Goal: Communication & Community: Answer question/provide support

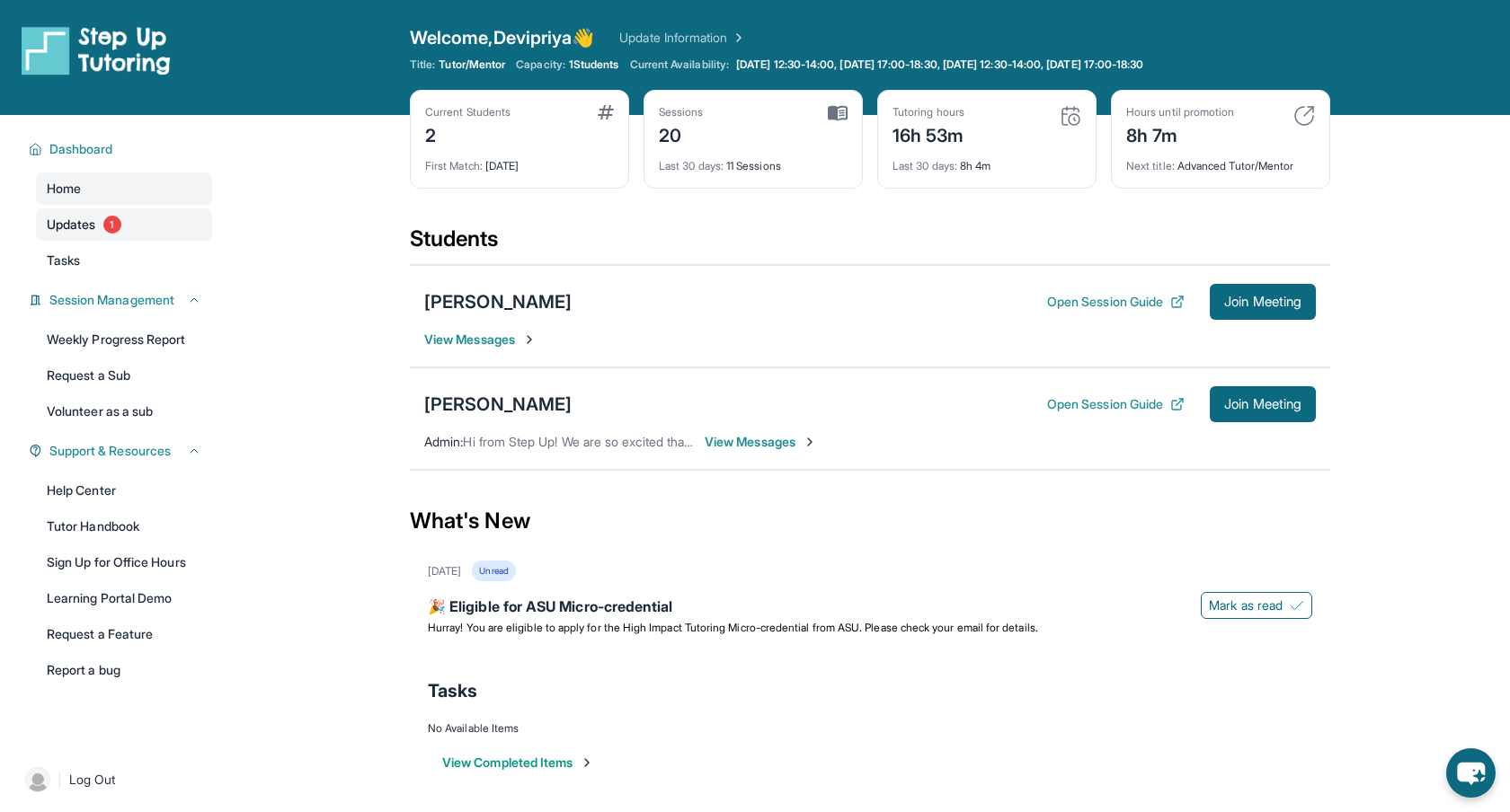
click at [85, 225] on span "Updates" at bounding box center [72, 225] width 50 height 18
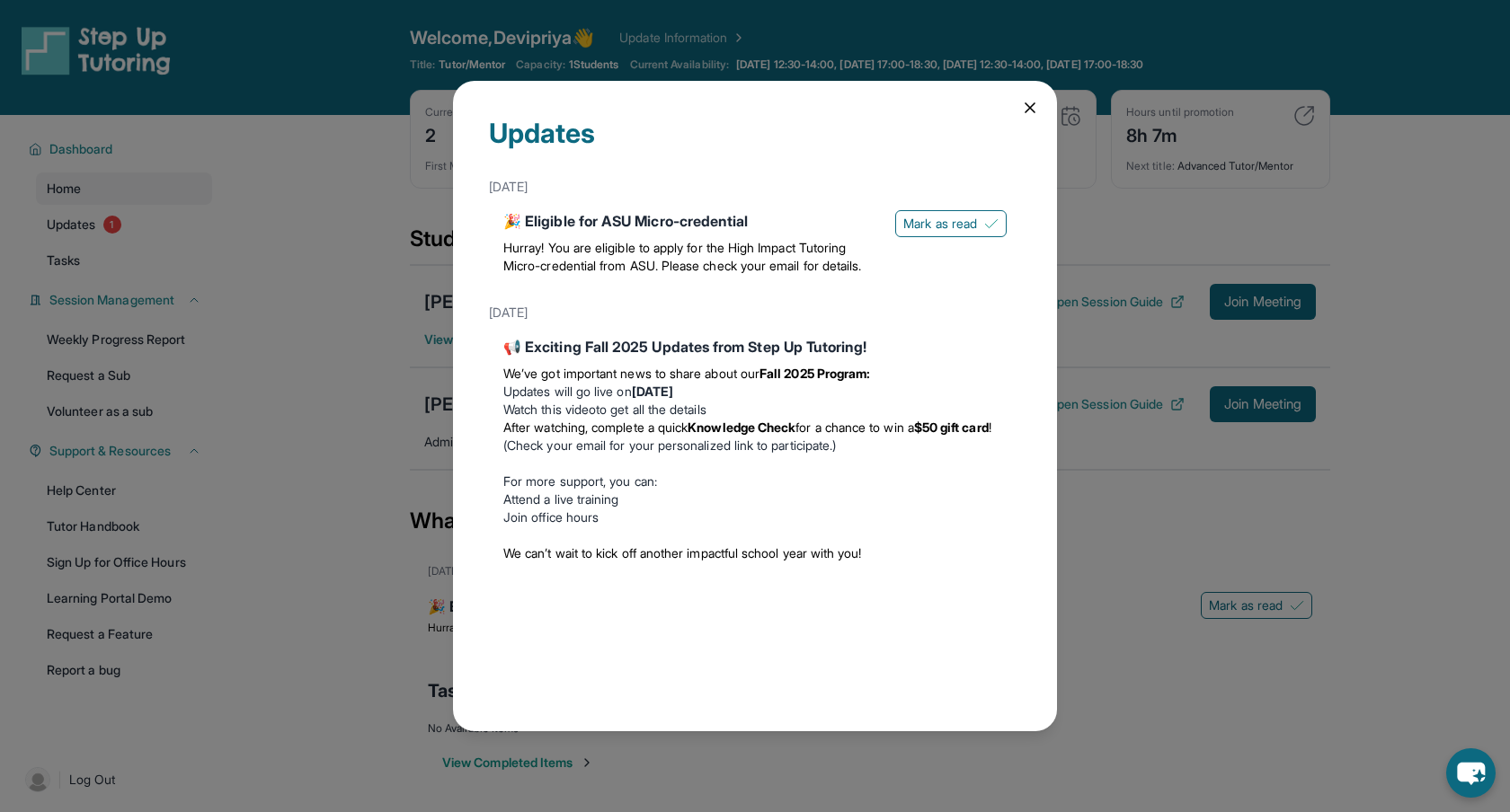
click at [1030, 108] on icon at bounding box center [1029, 107] width 9 height 9
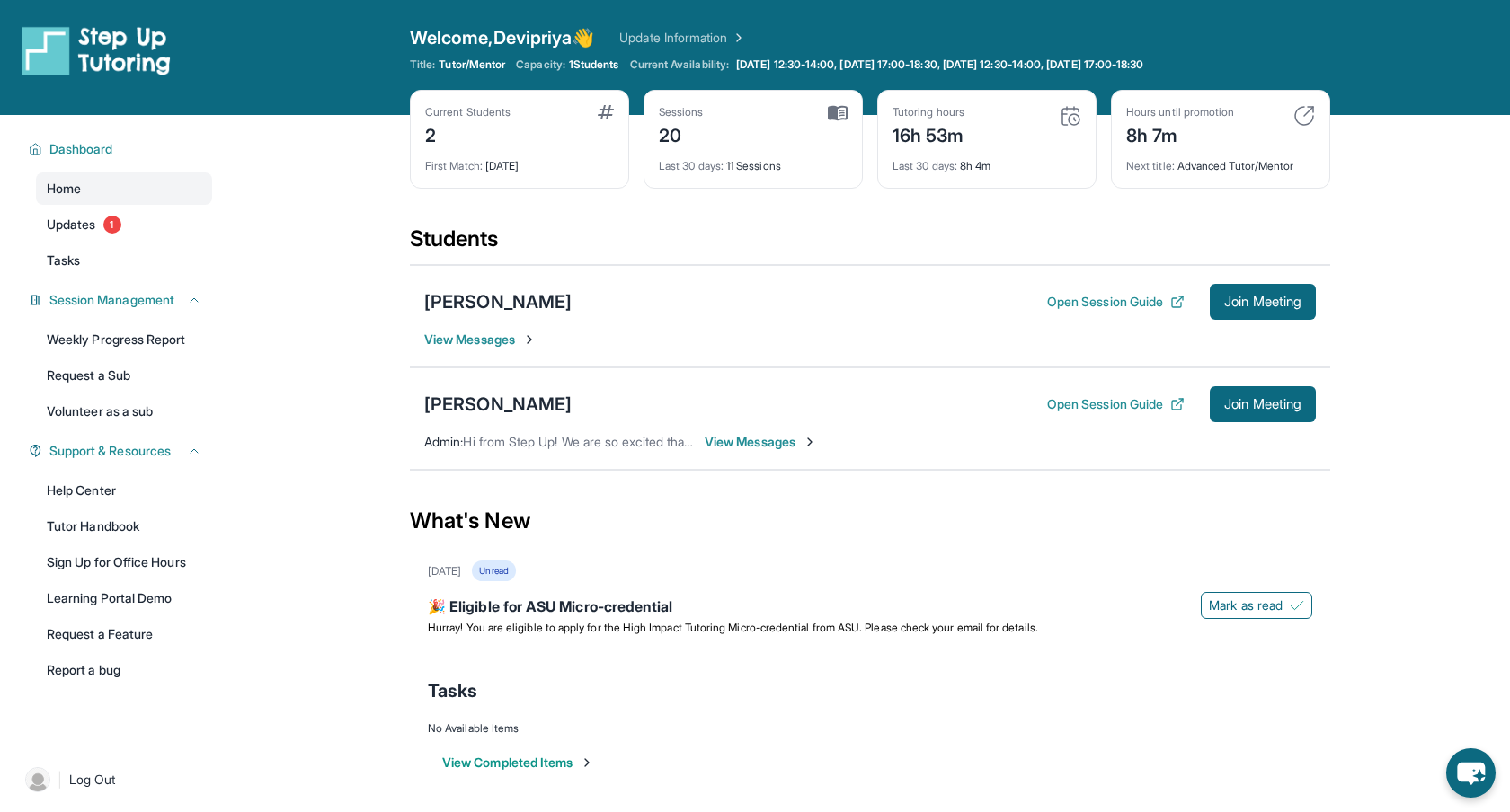
click at [772, 441] on span "View Messages" at bounding box center [760, 442] width 112 height 18
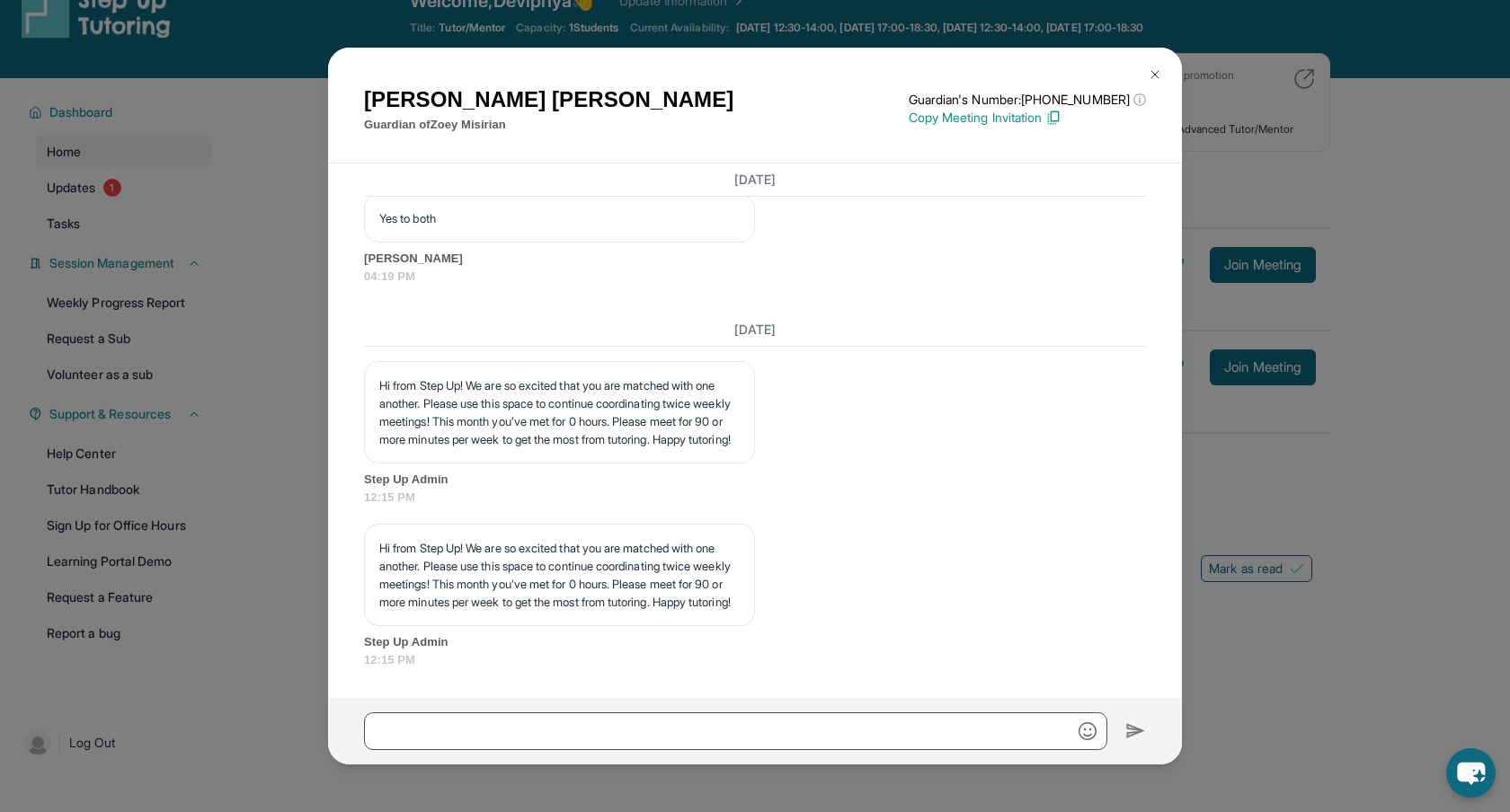
scroll to position [26, 0]
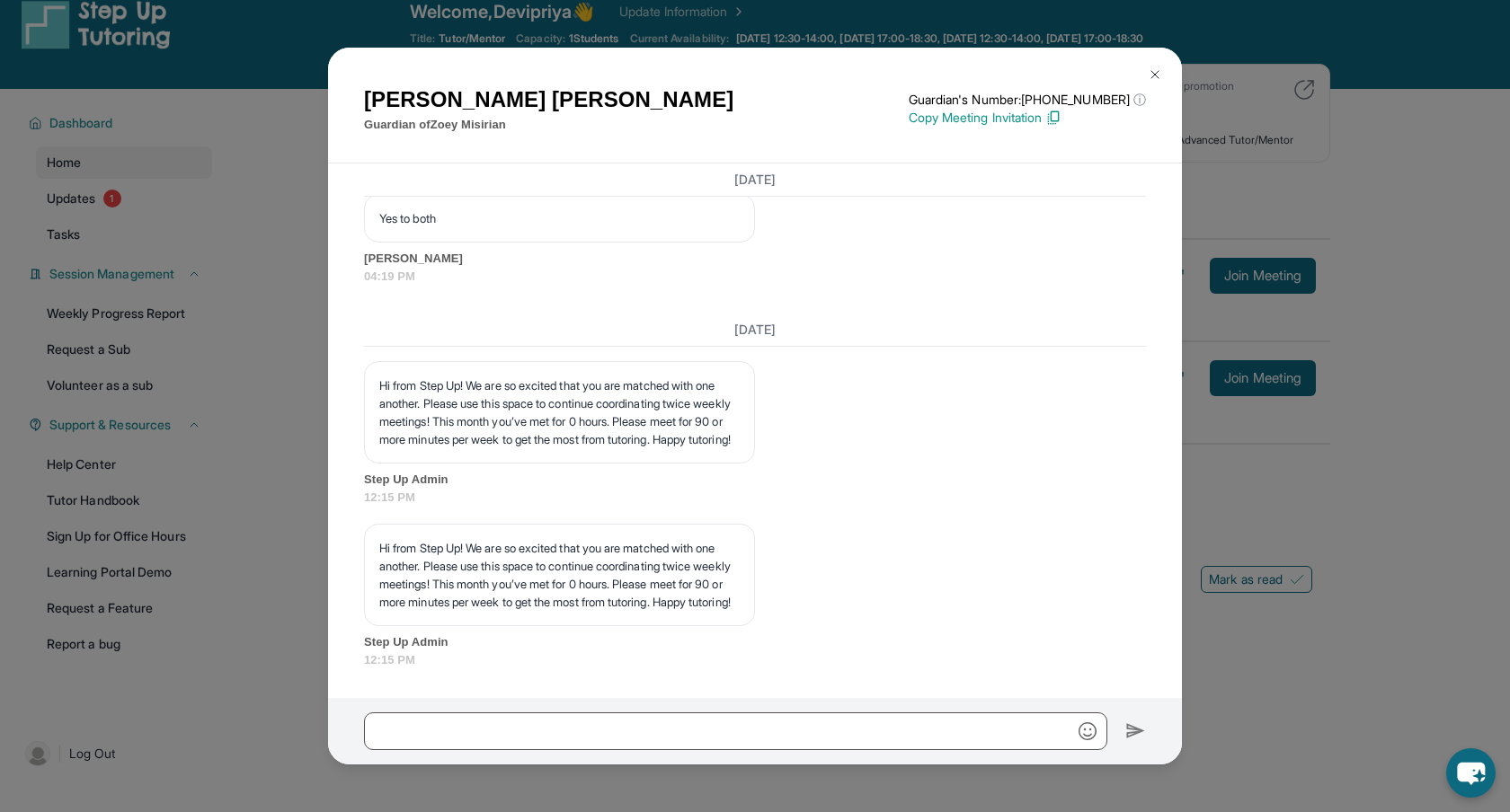
click at [1410, 677] on div "Nellie Zargaryan Guardian of Zoey Misirian Guardian's Number: +14244071852 ⓘ Th…" at bounding box center [755, 406] width 1510 height 812
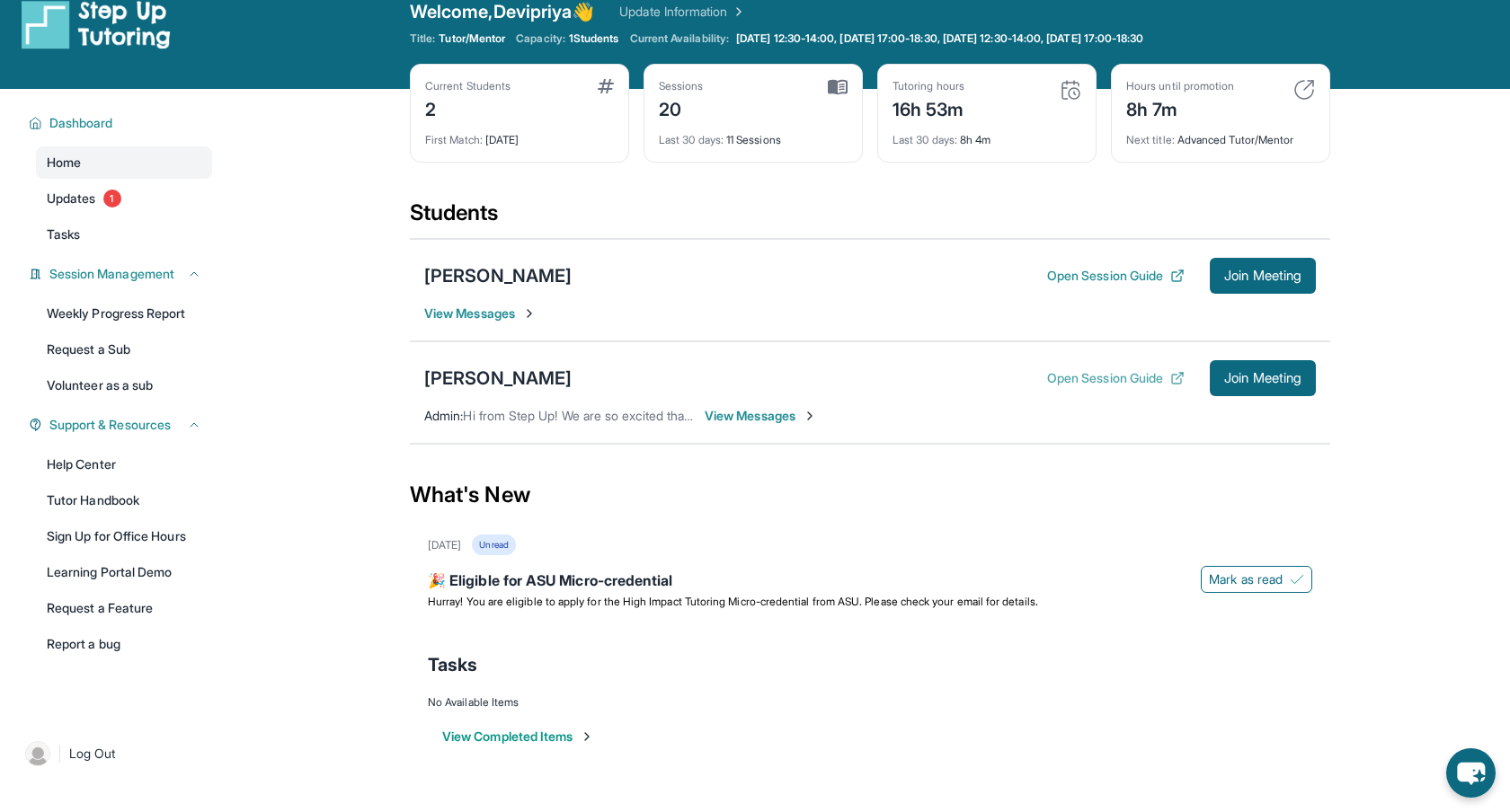
click at [1085, 384] on button "Open Session Guide" at bounding box center [1116, 378] width 137 height 18
click at [496, 316] on span "View Messages" at bounding box center [480, 313] width 112 height 18
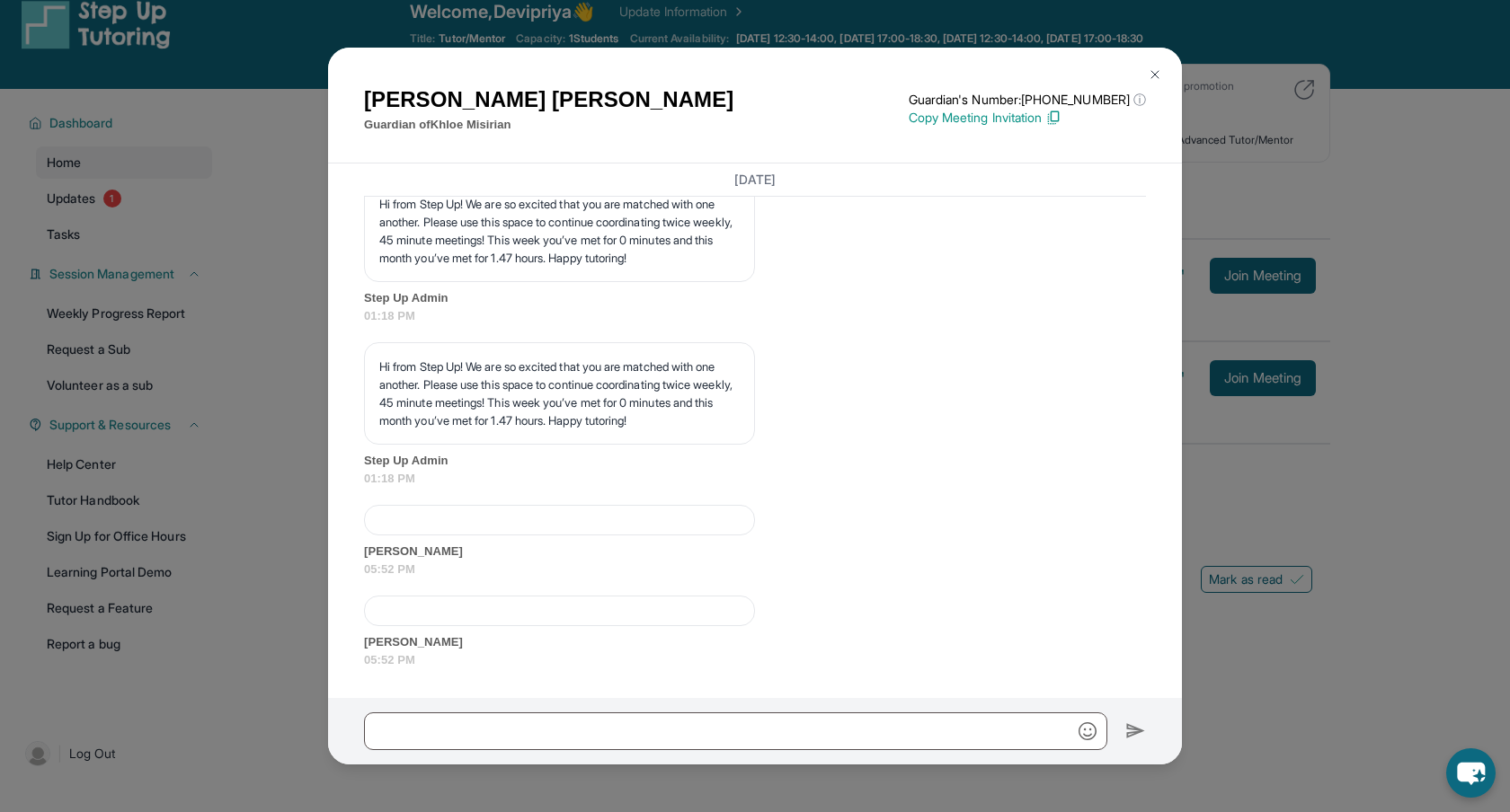
scroll to position [29671, 0]
click at [941, 364] on div "Hi from Step Up! We are so excited that you are matched with one another. Pleas…" at bounding box center [755, 414] width 782 height 144
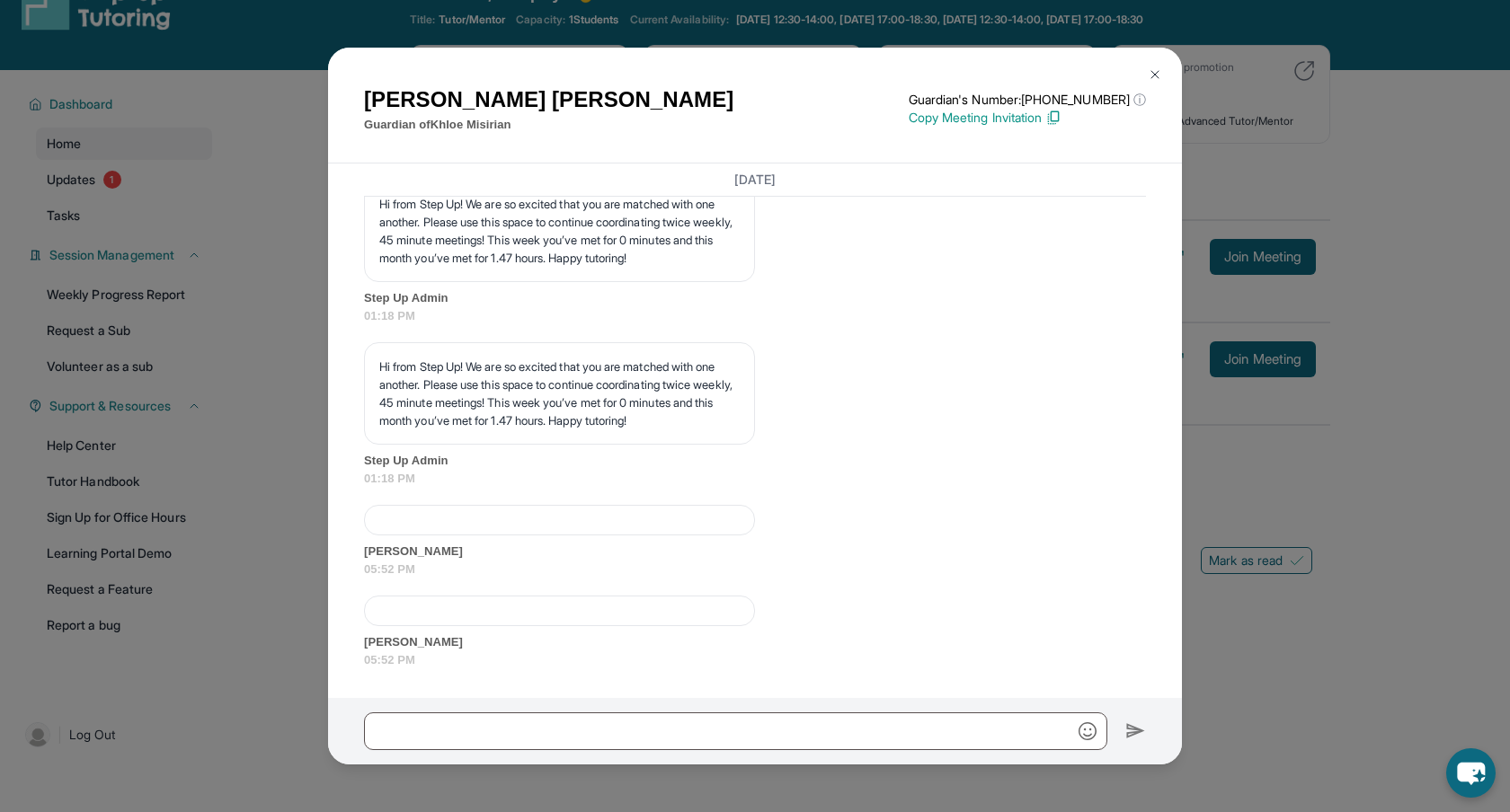
click at [1154, 76] on img at bounding box center [1155, 75] width 14 height 14
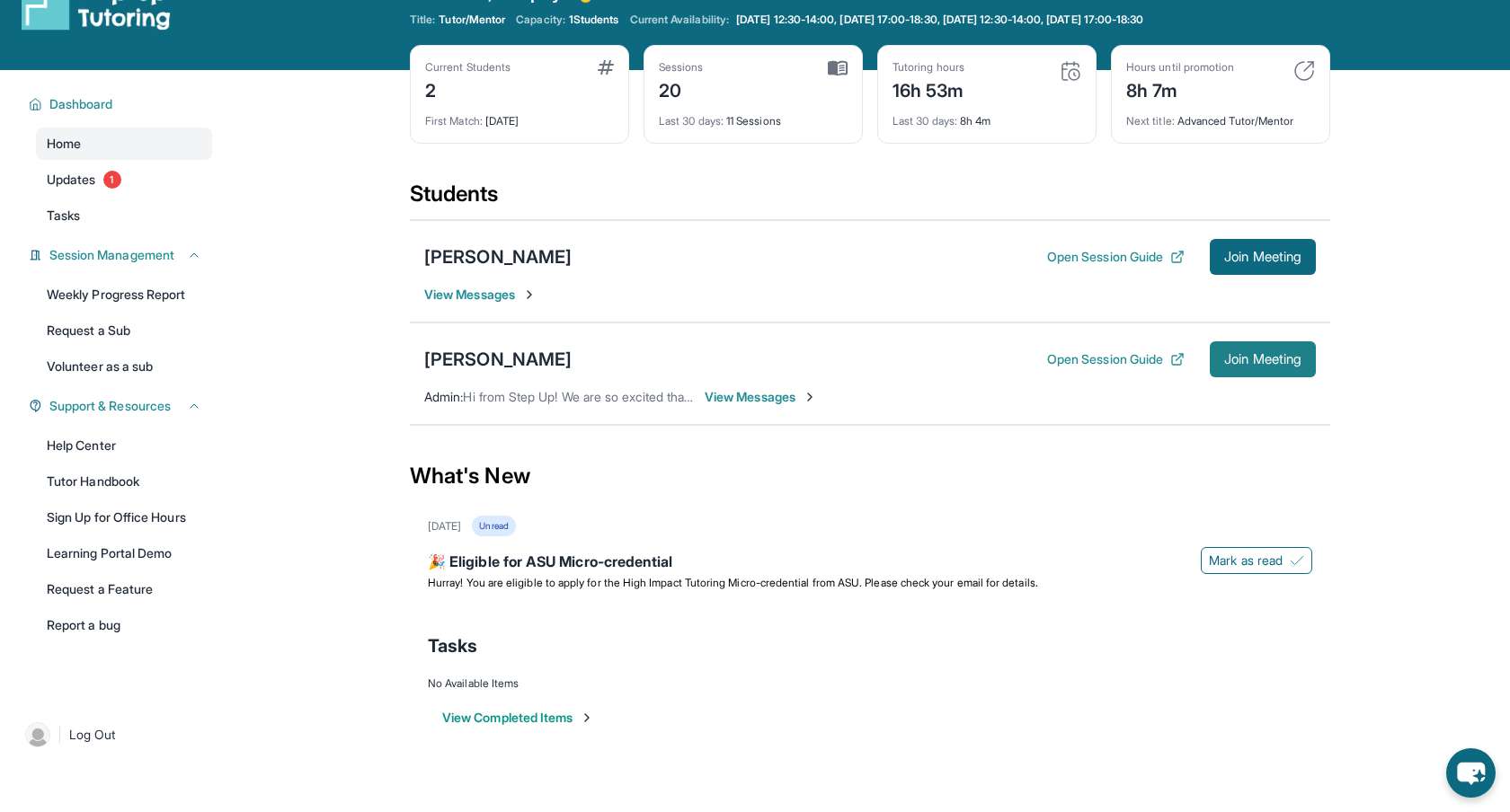
click at [1253, 361] on span "Join Meeting" at bounding box center [1263, 359] width 78 height 11
click at [459, 363] on div "Zoey Misirian" at bounding box center [498, 359] width 147 height 25
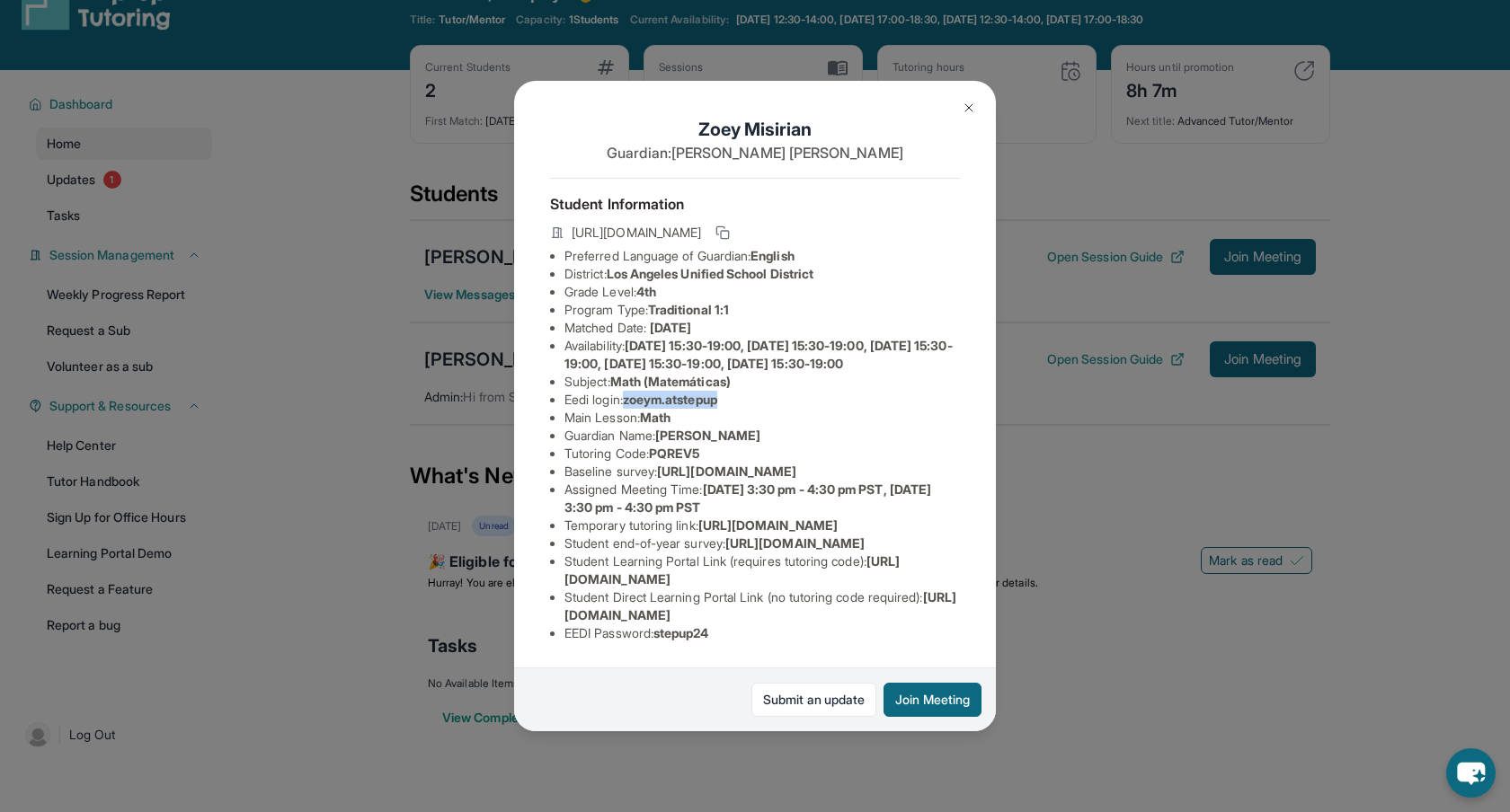
drag, startPoint x: 632, startPoint y: 422, endPoint x: 731, endPoint y: 416, distance: 99.2
click at [718, 407] on span "zoeym.atstepup" at bounding box center [670, 399] width 95 height 15
copy span "zoeym.atstepup"
drag, startPoint x: 665, startPoint y: 636, endPoint x: 727, endPoint y: 630, distance: 62.3
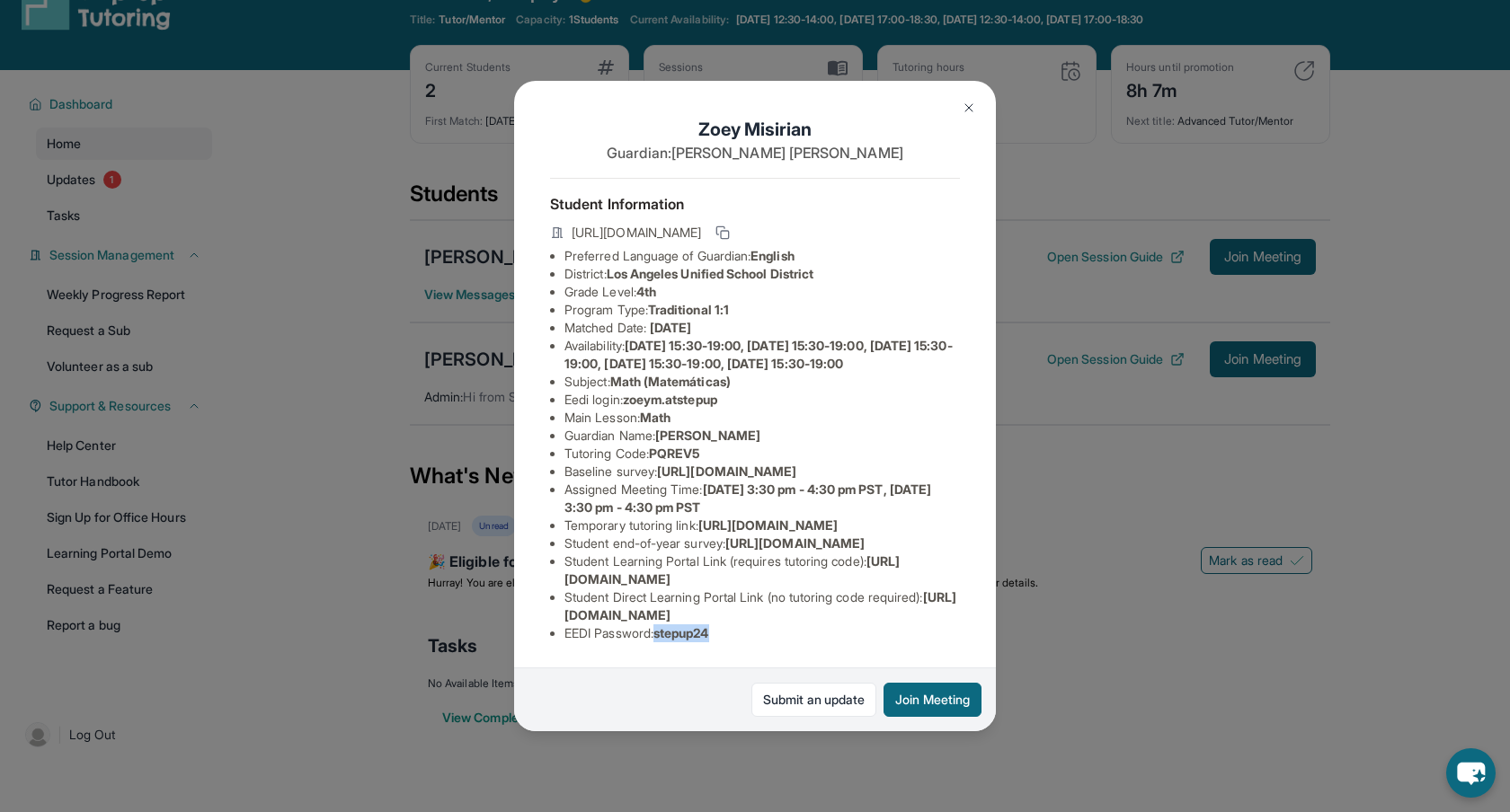
click at [727, 630] on li "EEDI Password : stepup24" at bounding box center [761, 634] width 395 height 18
copy span "stepup24"
